Goal: Contribute content

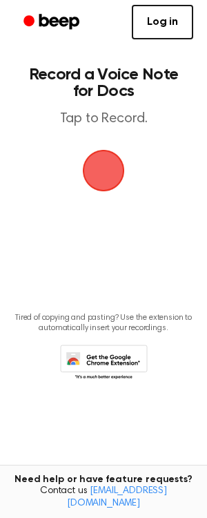
click at [113, 169] on span "button" at bounding box center [103, 170] width 39 height 39
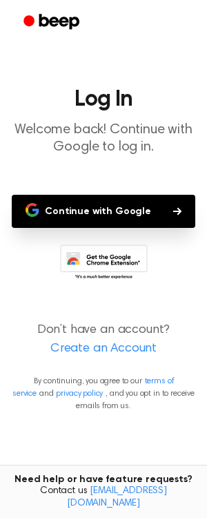
click at [116, 211] on button "Continue with Google" at bounding box center [104, 211] width 184 height 33
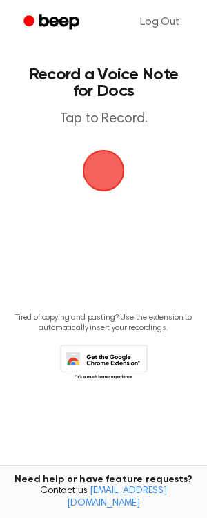
click at [95, 172] on span "button" at bounding box center [103, 170] width 39 height 39
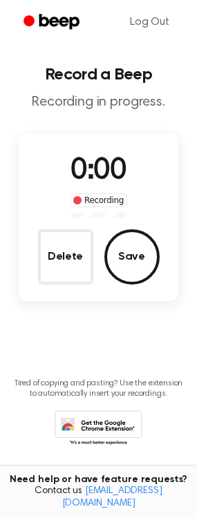
click at [95, 172] on span "0:00" at bounding box center [97, 171] width 55 height 29
click at [145, 29] on link "Log Out" at bounding box center [149, 22] width 67 height 33
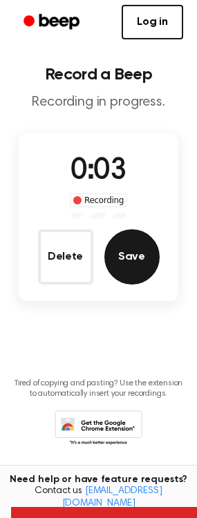
click at [114, 264] on button "Save" at bounding box center [131, 256] width 55 height 55
